Goal: Check status: Check status

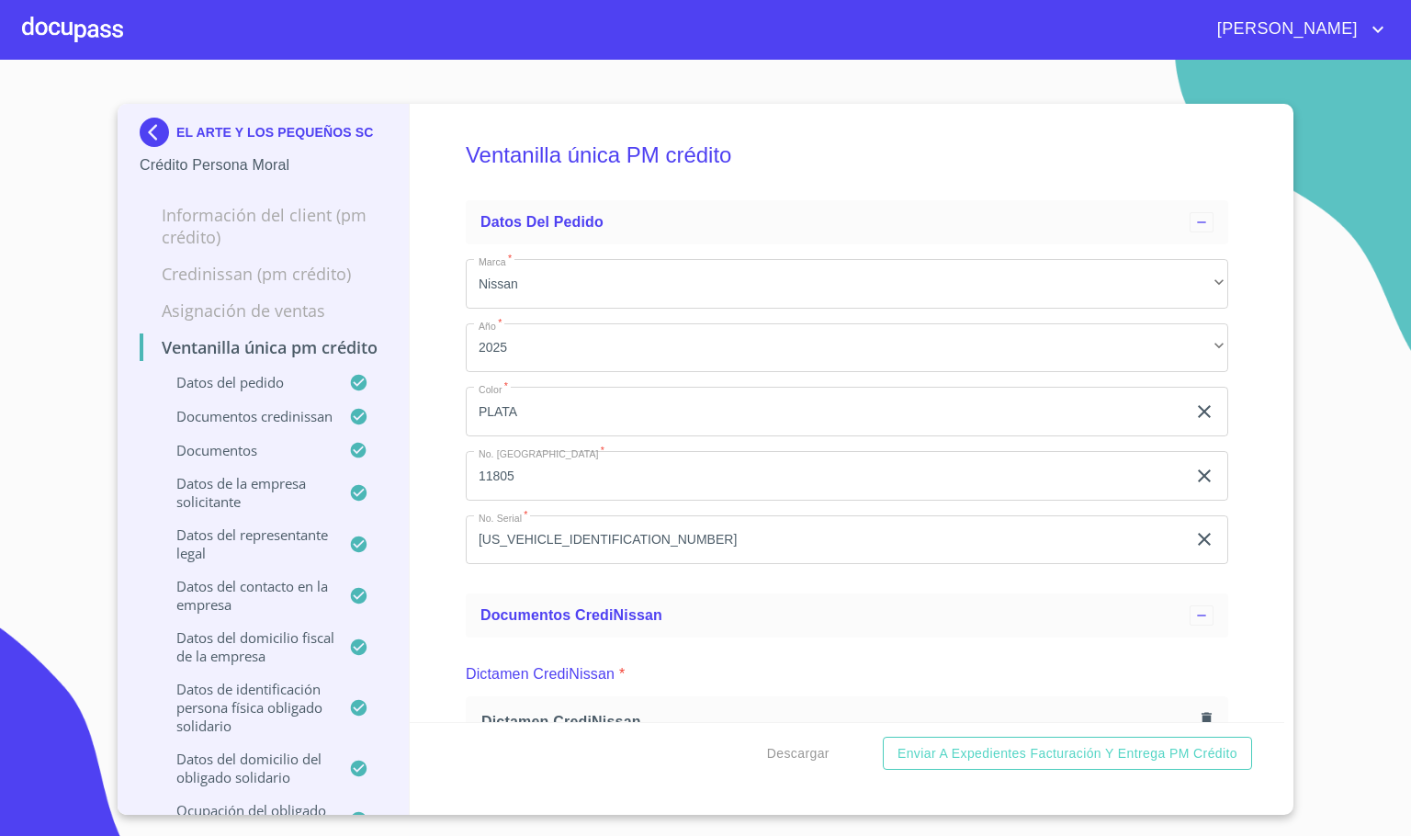
scroll to position [6338, 0]
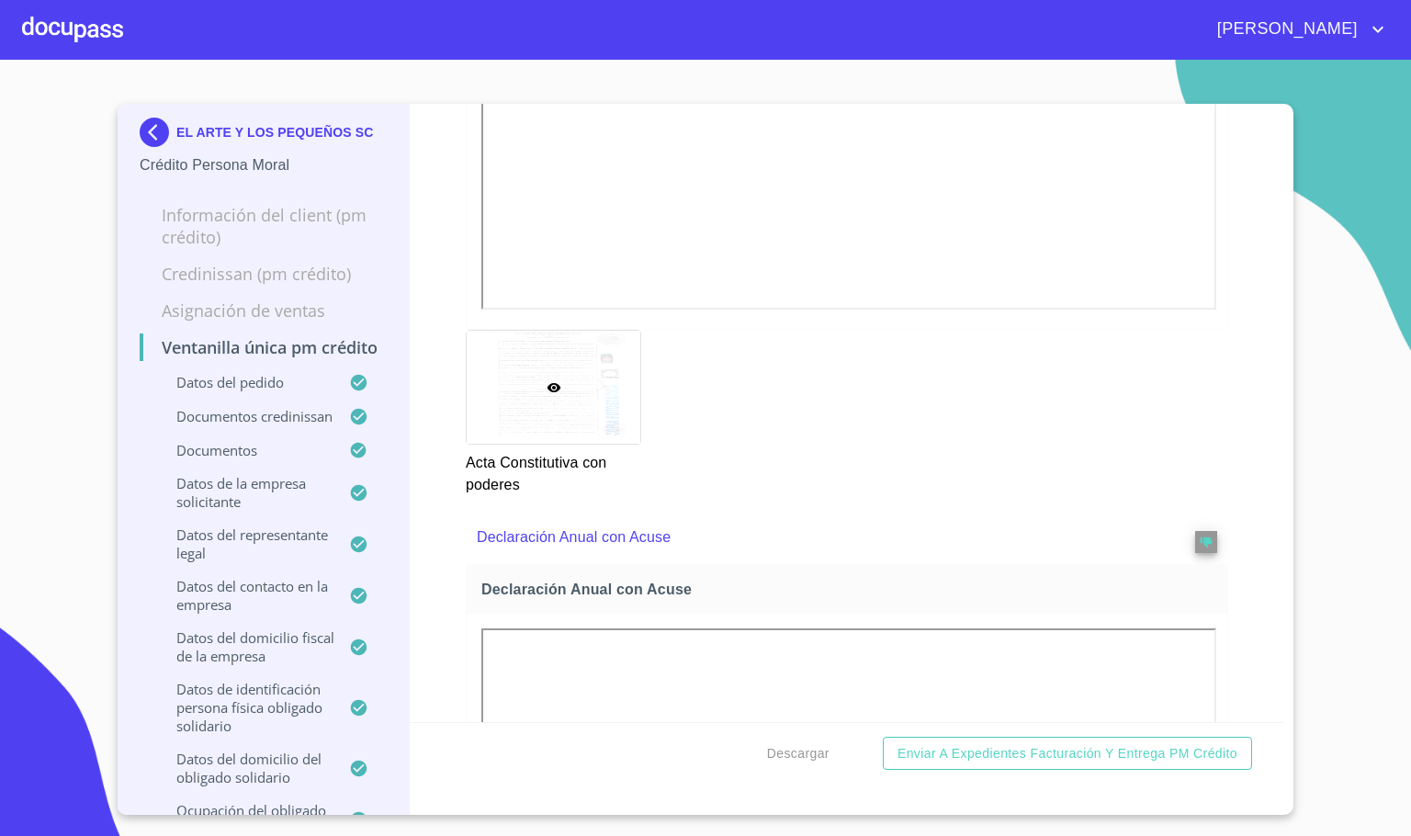
click at [1208, 190] on div "Ventanilla única PM crédito Datos del pedido Marca   * Nissan ​ Año   * 2025 ​ …" at bounding box center [847, 413] width 875 height 618
click at [74, 31] on div at bounding box center [72, 29] width 101 height 59
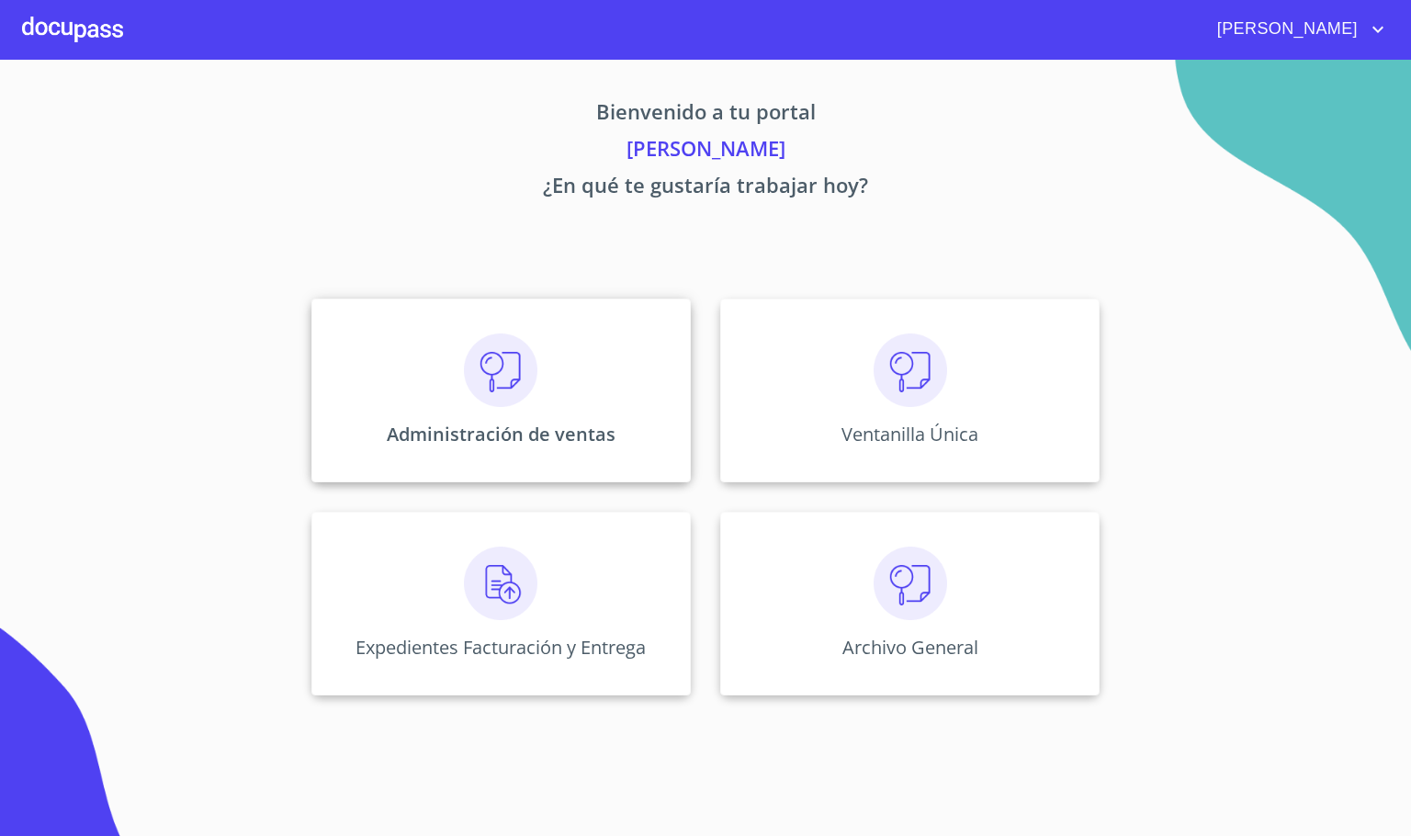
click at [468, 351] on img at bounding box center [500, 369] width 73 height 73
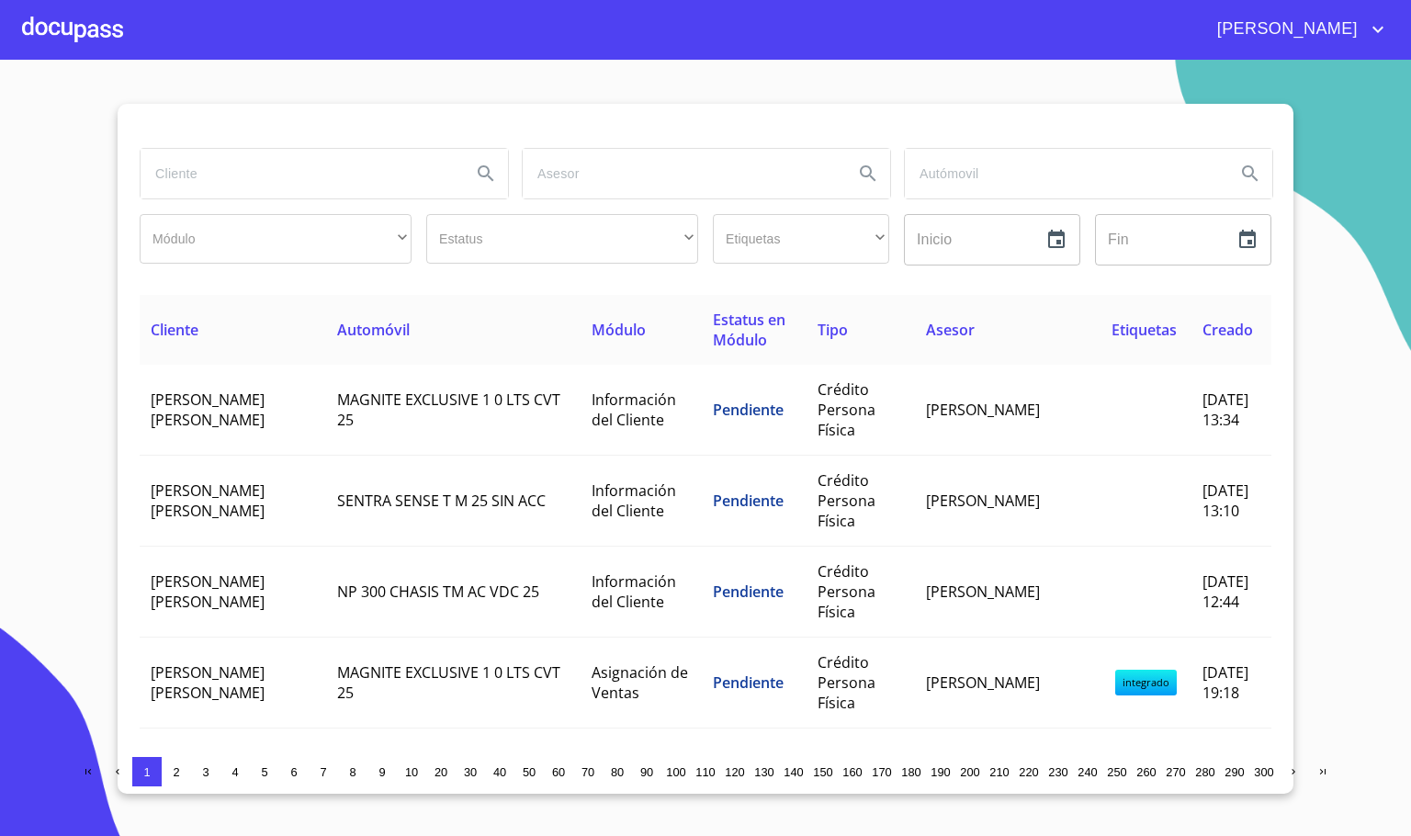
click at [281, 179] on input "search" at bounding box center [299, 174] width 316 height 50
type input "[PERSON_NAME]"
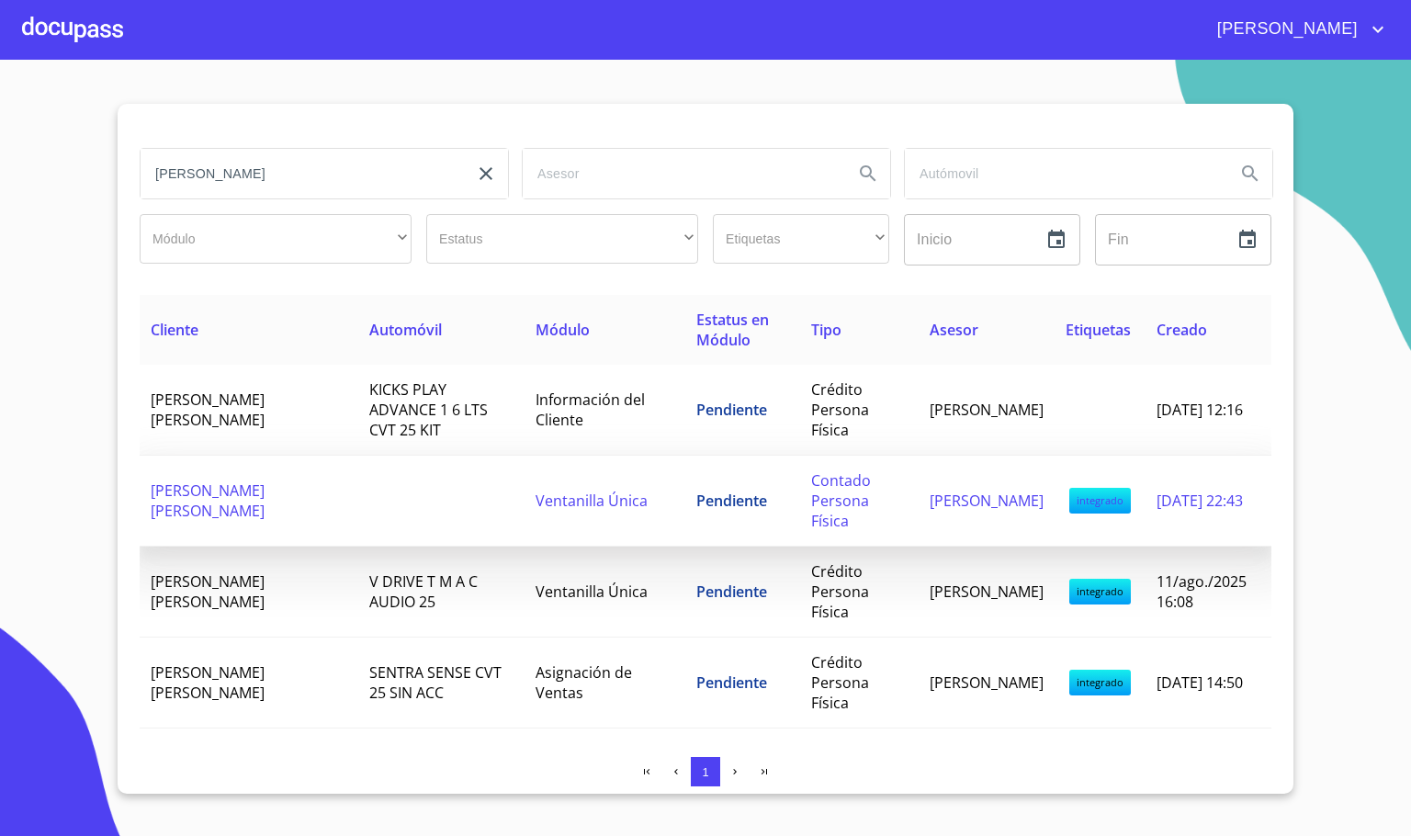
click at [265, 491] on span "[PERSON_NAME] [PERSON_NAME]" at bounding box center [208, 500] width 114 height 40
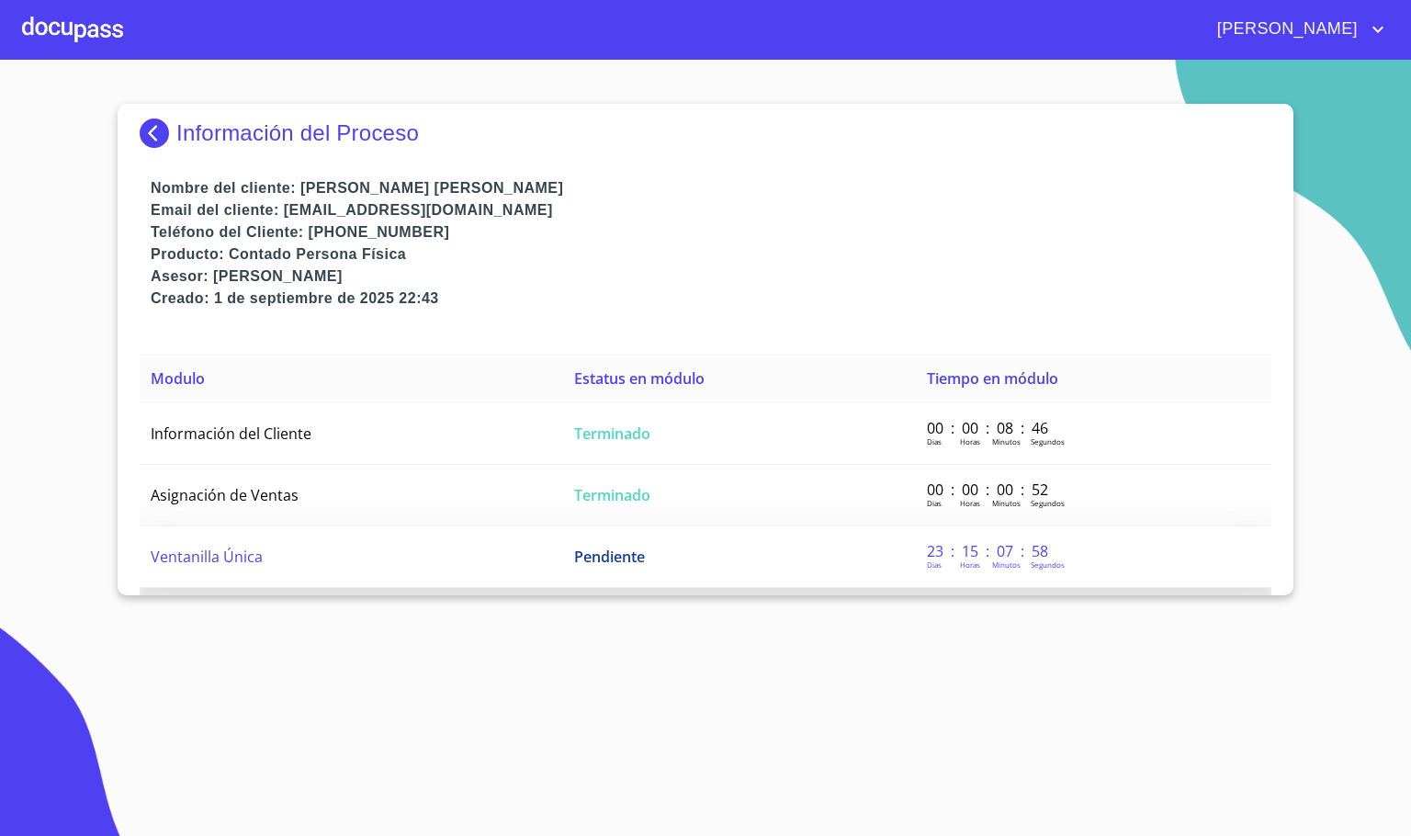
click at [326, 560] on td "Ventanilla Única" at bounding box center [351, 557] width 423 height 62
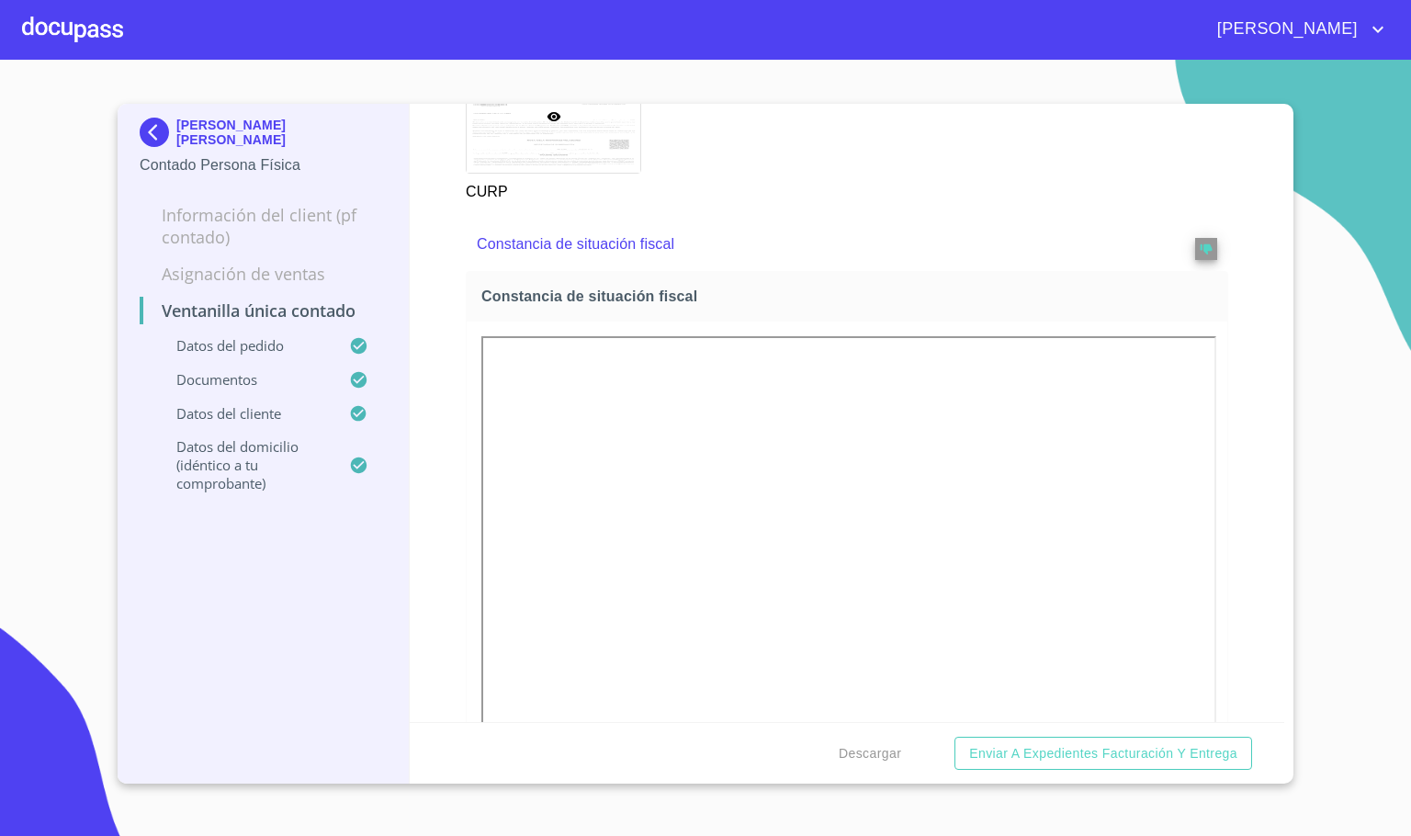
scroll to position [3031, 0]
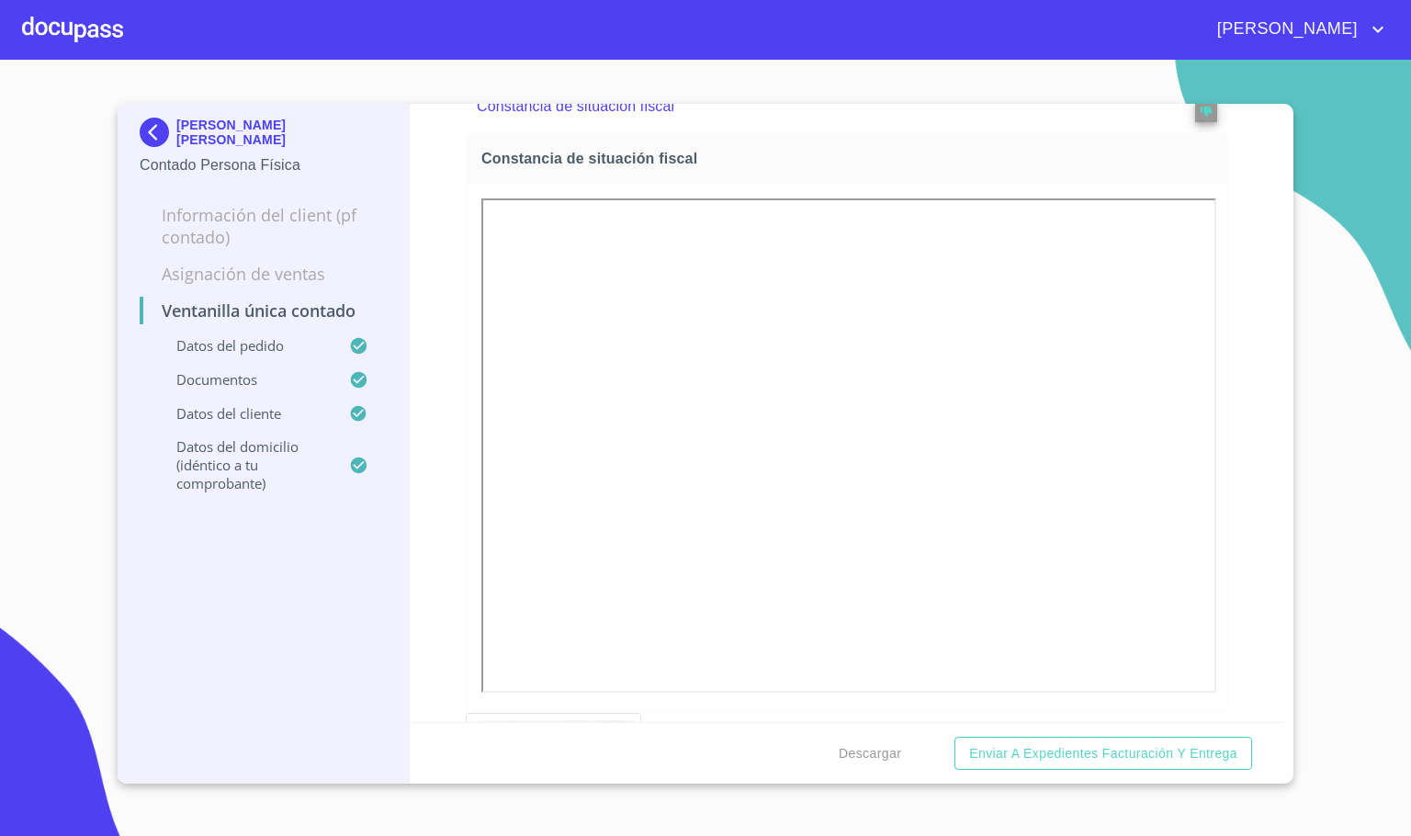
click at [80, 28] on div at bounding box center [72, 29] width 101 height 59
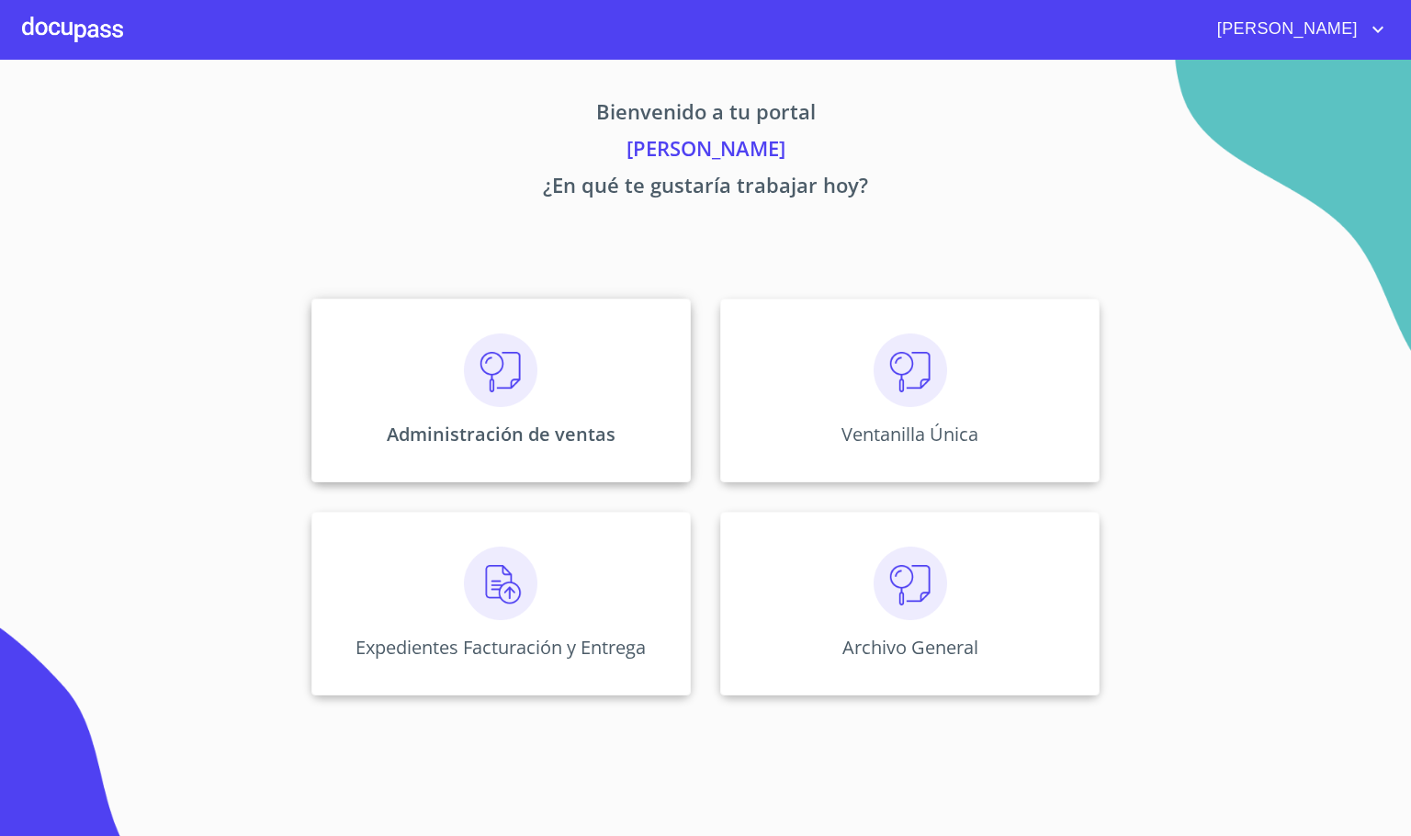
click at [420, 370] on div "Administración de ventas" at bounding box center [500, 391] width 379 height 184
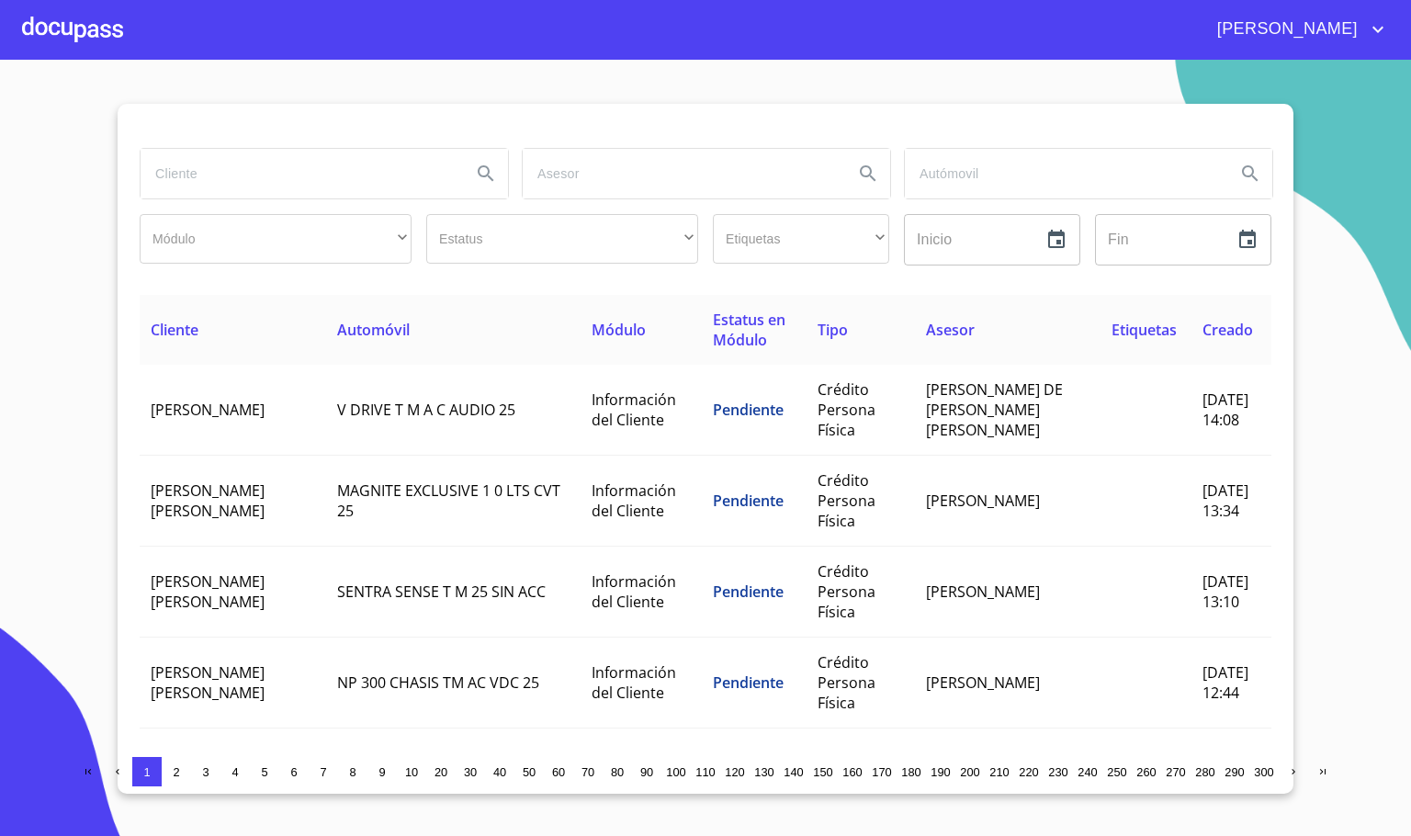
click at [281, 201] on div at bounding box center [323, 174] width 382 height 66
click at [281, 186] on input "search" at bounding box center [299, 174] width 316 height 50
type input "[PERSON_NAME]"
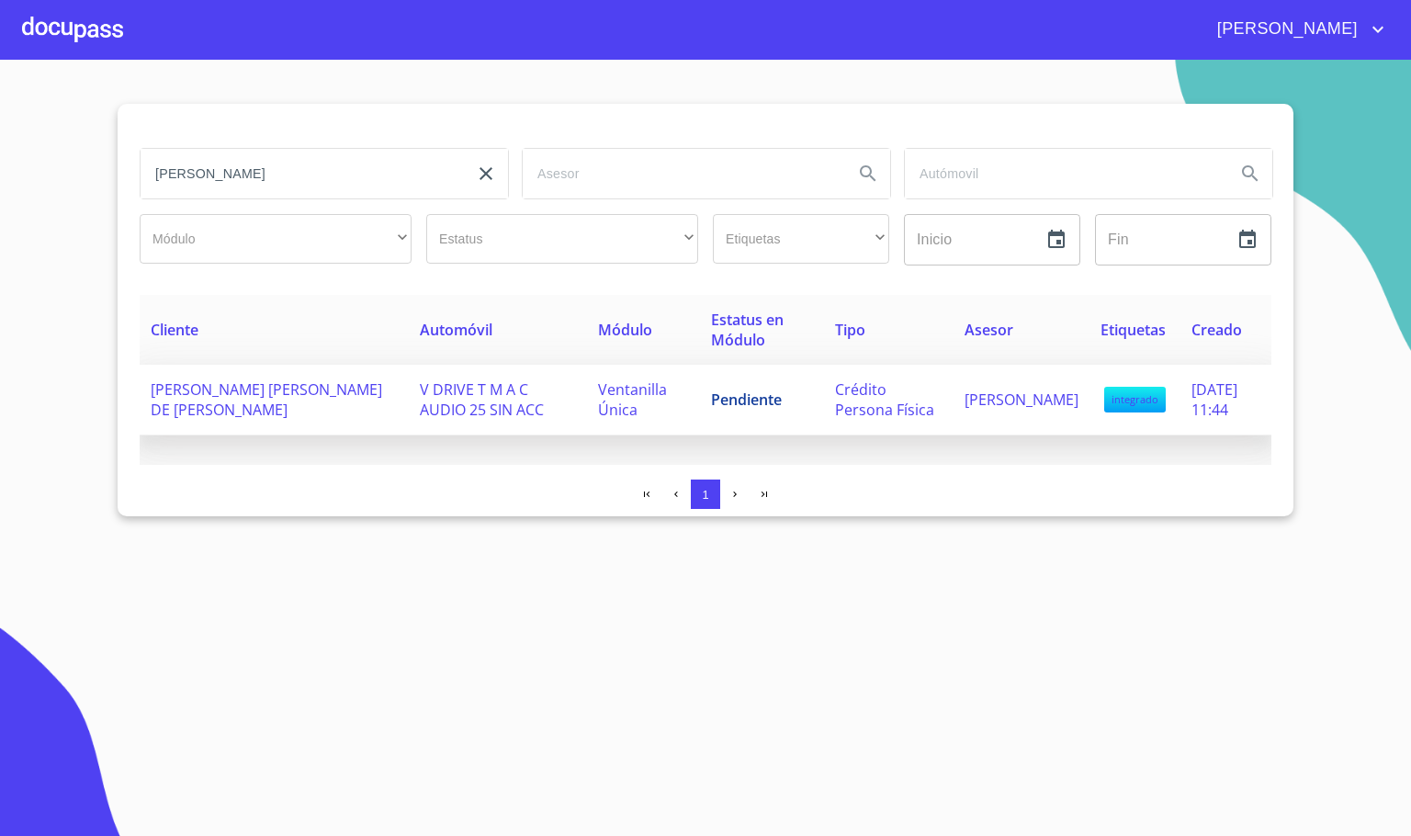
click at [420, 408] on span "V DRIVE T M A C AUDIO 25 SIN ACC" at bounding box center [482, 399] width 124 height 40
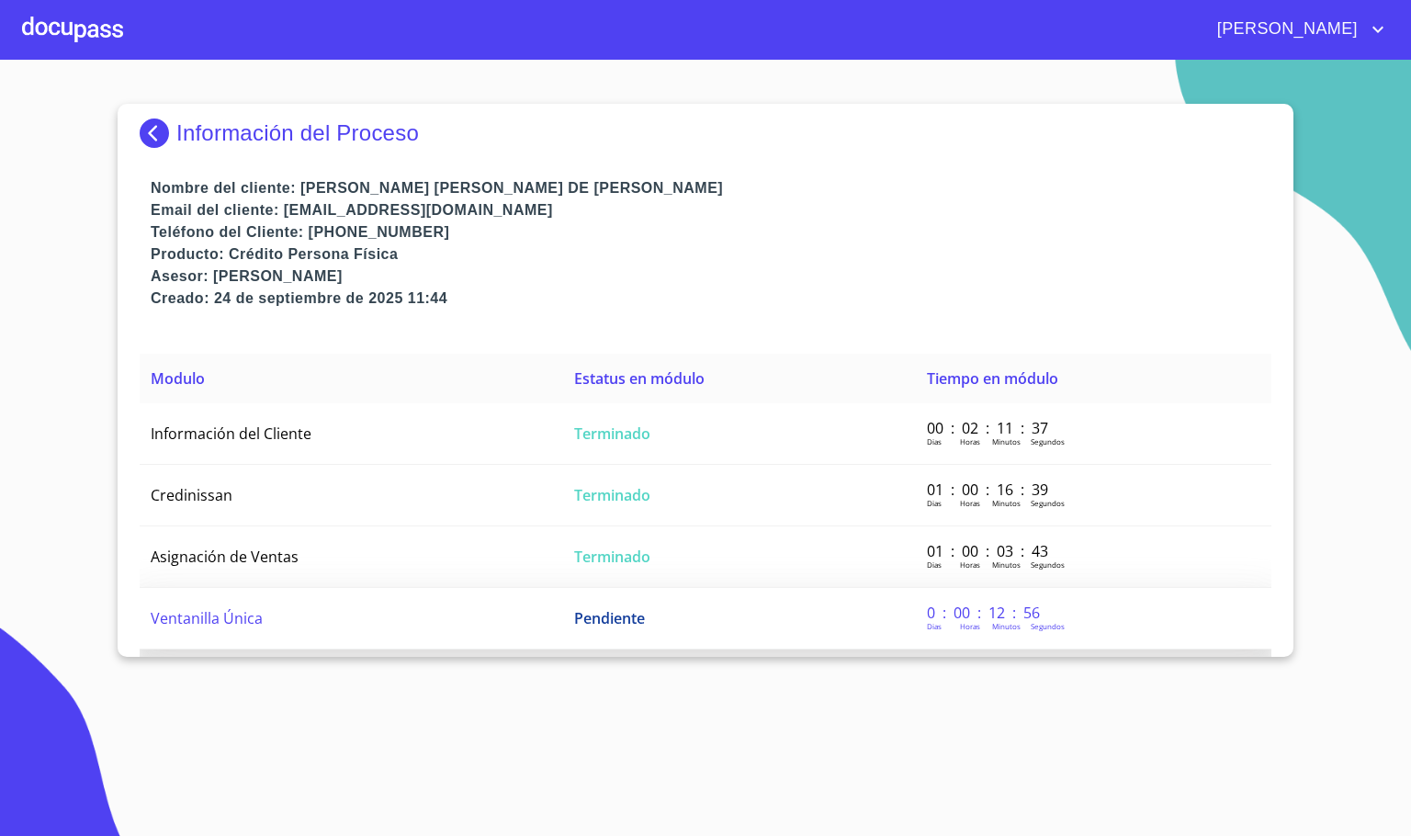
click at [412, 628] on td "Ventanilla Única" at bounding box center [351, 619] width 423 height 62
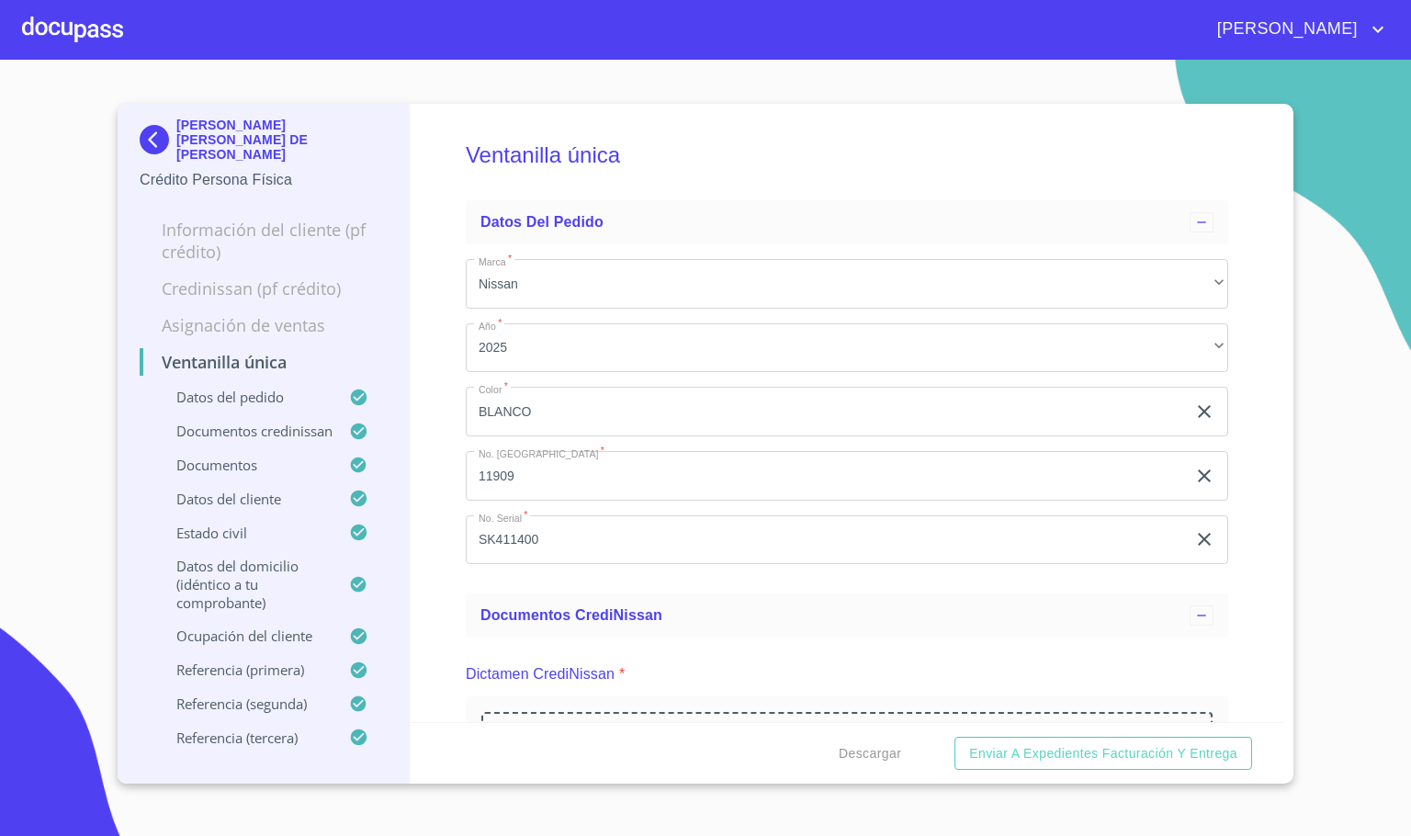
click at [1248, 582] on div "Ventanilla única Datos del pedido Marca   * Nissan ​ Año   * 2025 ​ Color   * […" at bounding box center [847, 413] width 875 height 618
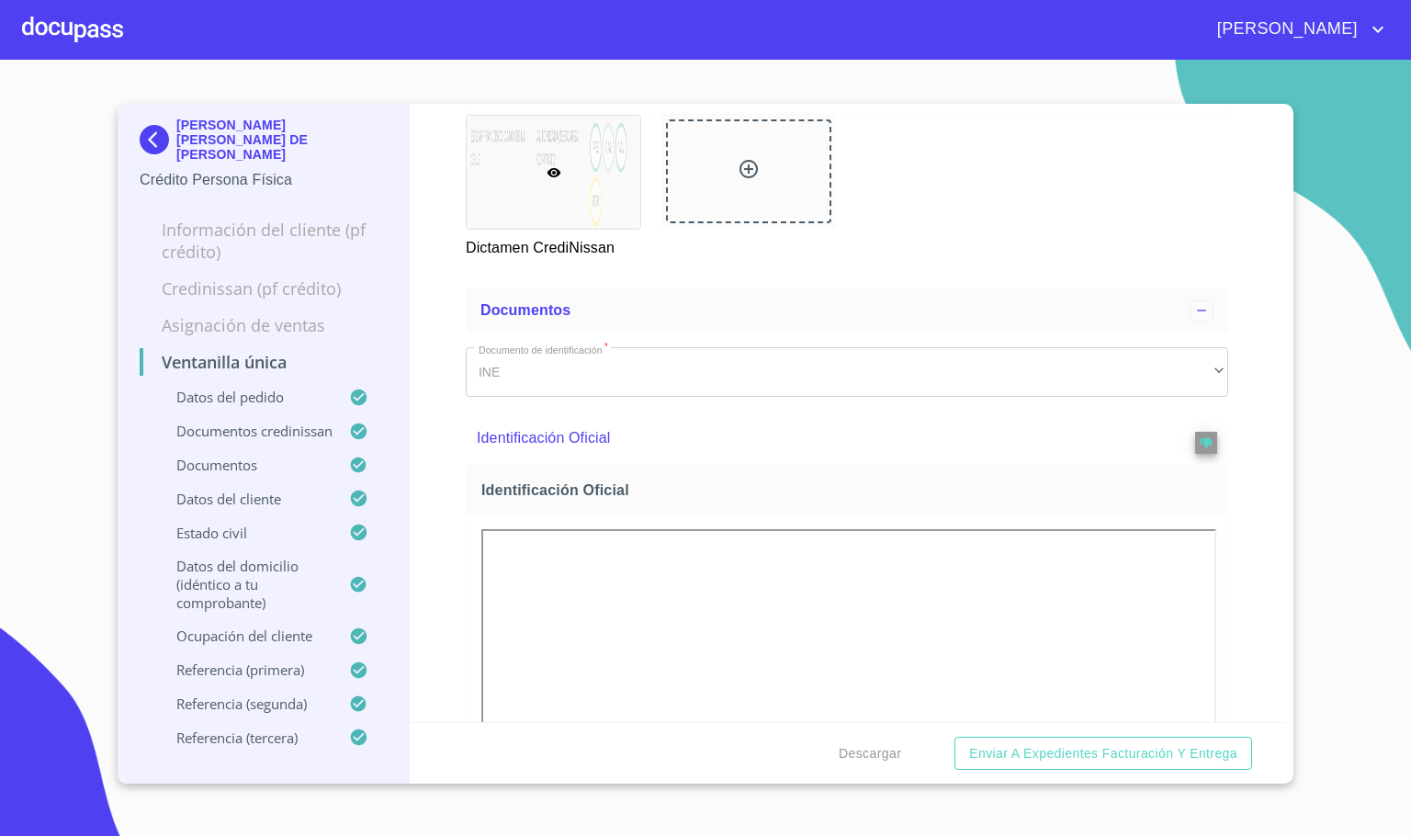
scroll to position [964, 0]
